Goal: Task Accomplishment & Management: Manage account settings

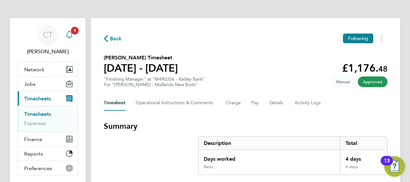
click at [71, 34] on icon "Main navigation" at bounding box center [69, 35] width 8 height 8
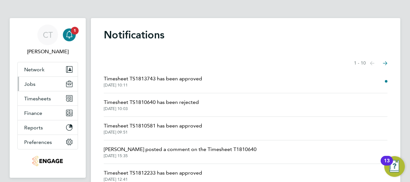
click at [53, 88] on button "Jobs" at bounding box center [48, 84] width 60 height 14
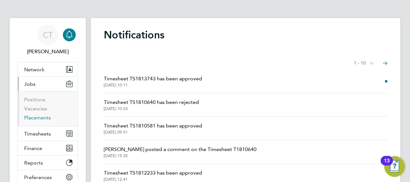
click at [40, 118] on link "Placements" at bounding box center [37, 117] width 27 height 6
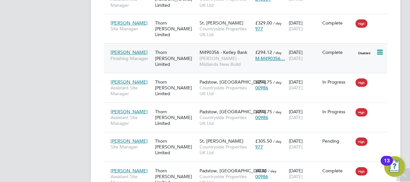
click at [198, 51] on div "M490356 - Ketley Bank Lovell - Midlands New Build" at bounding box center [226, 58] width 56 height 24
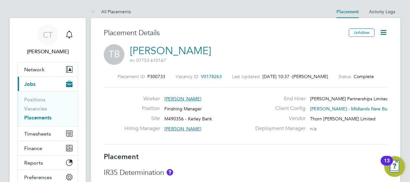
click at [383, 29] on icon at bounding box center [383, 32] width 8 height 8
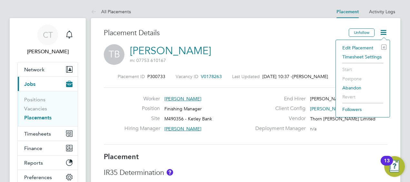
click at [353, 46] on li "Edit Placement e" at bounding box center [362, 47] width 47 height 9
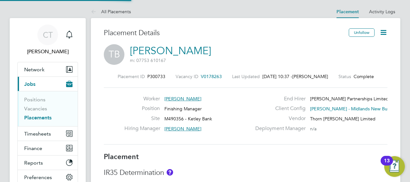
type input "[PERSON_NAME]"
type input "[DATE]"
type input "08:00"
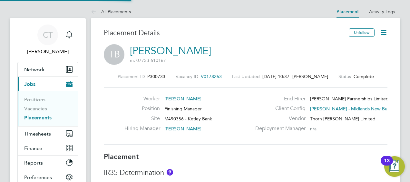
type input "17:00"
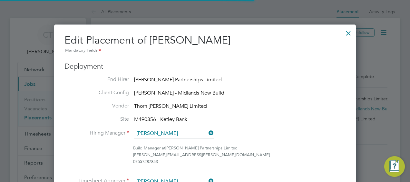
scroll to position [3, 3]
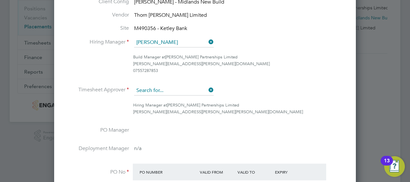
click at [156, 88] on input at bounding box center [174, 91] width 80 height 10
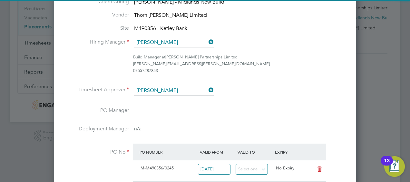
click at [164, 95] on li "[PERSON_NAME]" at bounding box center [174, 99] width 80 height 9
type input "[PERSON_NAME]"
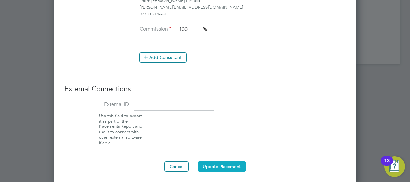
click at [230, 161] on button "Update Placement" at bounding box center [222, 166] width 48 height 10
